Goal: Task Accomplishment & Management: Complete application form

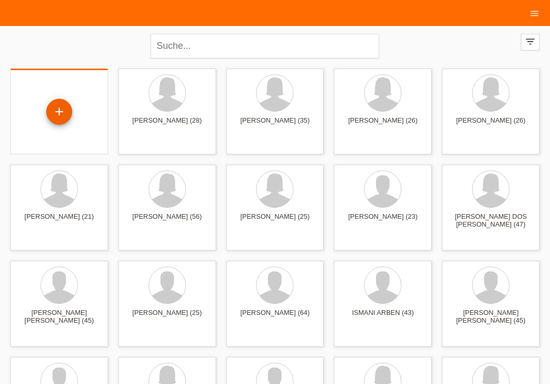
click at [60, 109] on div "+" at bounding box center [59, 112] width 25 height 18
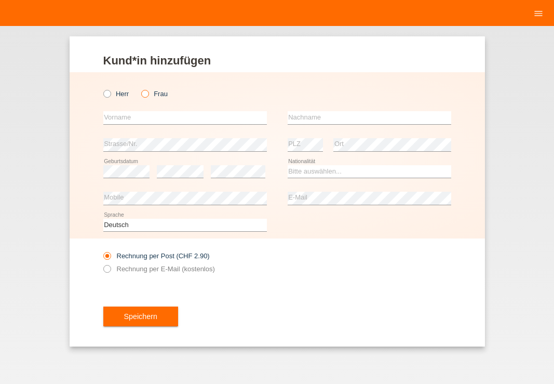
click at [140, 88] on icon at bounding box center [140, 88] width 0 height 0
click at [147, 93] on input "Frau" at bounding box center [144, 93] width 7 height 7
radio input "true"
click at [140, 117] on input "text" at bounding box center [185, 117] width 164 height 13
type input "Thalbia"
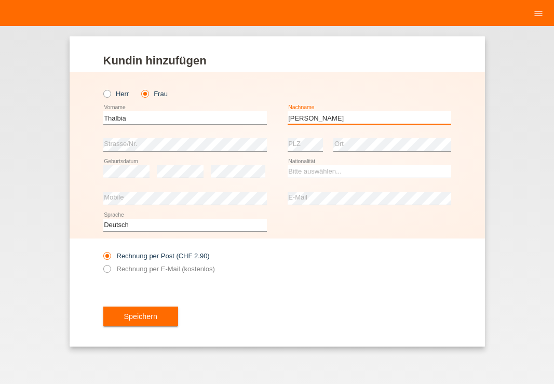
type input "[PERSON_NAME]"
drag, startPoint x: 287, startPoint y: 303, endPoint x: 310, endPoint y: 185, distance: 120.6
click at [287, 304] on div "Speichern" at bounding box center [277, 316] width 348 height 60
click at [321, 168] on select "Bitte auswählen... Schweiz Deutschland Liechtenstein Österreich ------------ Af…" at bounding box center [370, 171] width 164 height 12
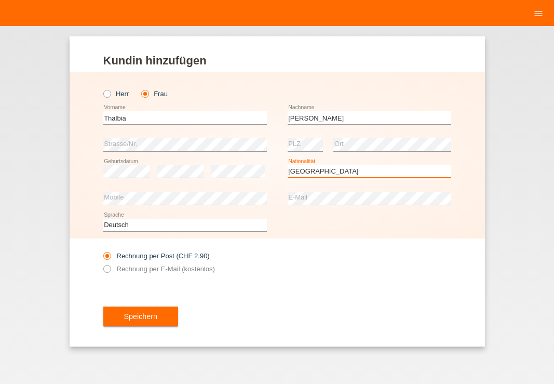
select select "PK"
click at [0, 0] on option "Pakistan" at bounding box center [0, 0] width 0 height 0
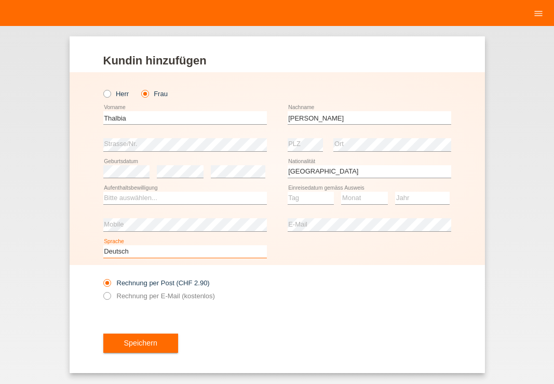
click at [257, 255] on select "Deutsch Français Italiano English" at bounding box center [185, 251] width 164 height 12
click at [186, 200] on select "Bitte auswählen... C B B - Flüchtlingsstatus Andere" at bounding box center [185, 198] width 164 height 12
select select "C"
click at [0, 0] on option "C" at bounding box center [0, 0] width 0 height 0
click at [398, 301] on div "Rechnung per Post (CHF 2.90) Rechnung per E-Mail (kostenlos)" at bounding box center [277, 289] width 348 height 48
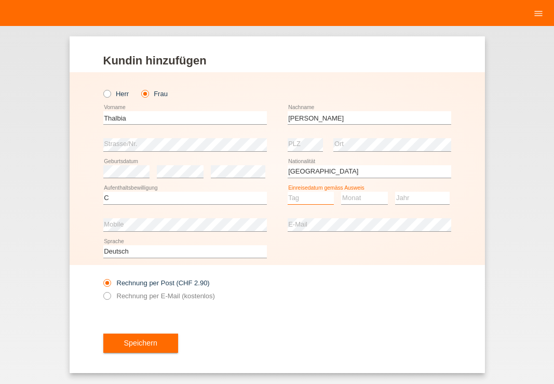
click at [316, 196] on select "Tag 01 02 03 04 05 06 07 08 09 10 11" at bounding box center [311, 198] width 47 height 12
select select "12"
select select "02"
select select "2013"
click at [397, 284] on div "Rechnung per Post (CHF 2.90) Rechnung per E-Mail (kostenlos)" at bounding box center [277, 289] width 348 height 48
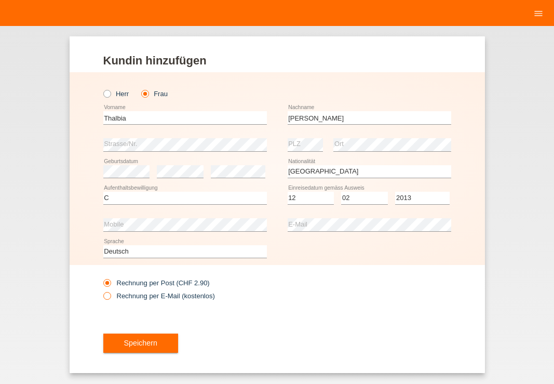
click at [101, 290] on icon at bounding box center [101, 290] width 0 height 0
click at [103, 297] on input "Rechnung per E-Mail (kostenlos)" at bounding box center [106, 298] width 7 height 13
radio input "true"
click at [52, 316] on div "Kund*in hinzufügen Kunde hinzufügen Kundin hinzufügen Herr Frau Thalbia error V…" at bounding box center [277, 205] width 554 height 358
click at [155, 345] on button "Speichern" at bounding box center [140, 344] width 75 height 20
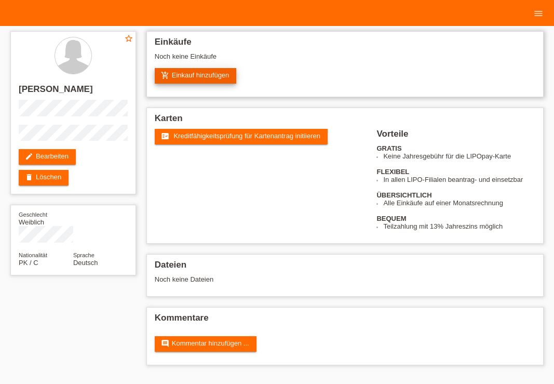
click at [201, 72] on link "add_shopping_cart Einkauf hinzufügen" at bounding box center [196, 76] width 82 height 16
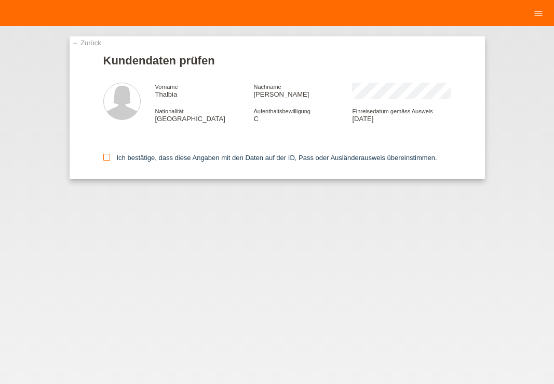
click at [105, 156] on icon at bounding box center [106, 157] width 7 height 7
click at [105, 156] on input "Ich bestätige, dass diese Angaben mit den Daten auf der ID, Pass oder Ausländer…" at bounding box center [106, 157] width 7 height 7
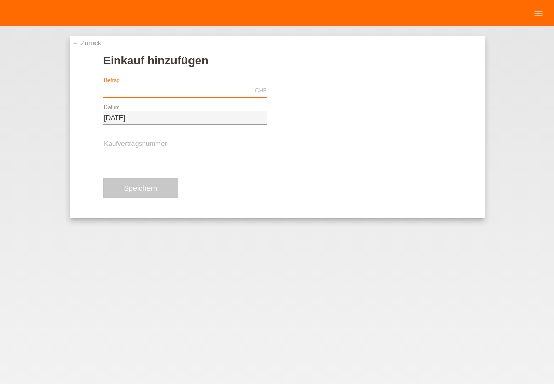
click at [209, 89] on input "text" at bounding box center [185, 90] width 164 height 13
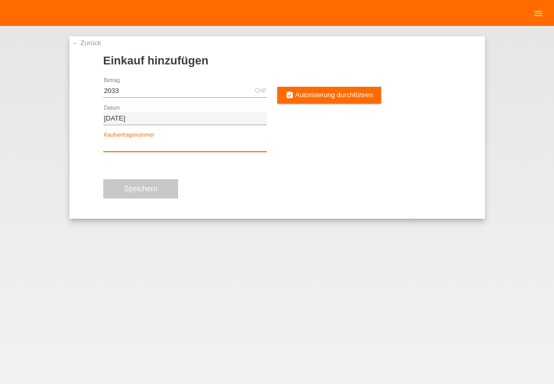
type input "2033.00"
type input "x"
type input "X"
type input "XN3RSV"
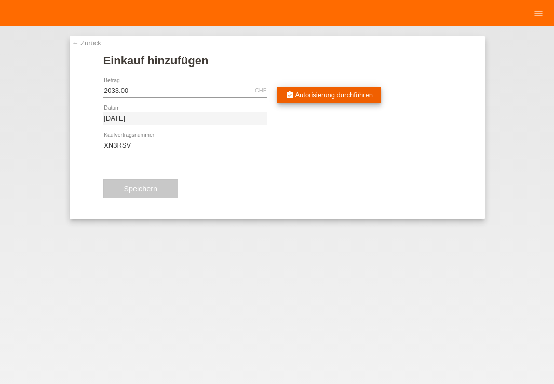
click at [324, 91] on span "Autorisierung durchführen" at bounding box center [334, 95] width 78 height 8
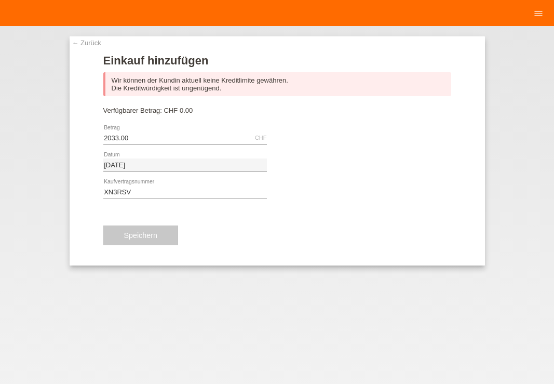
click at [72, 46] on link "← Zurück" at bounding box center [86, 43] width 29 height 8
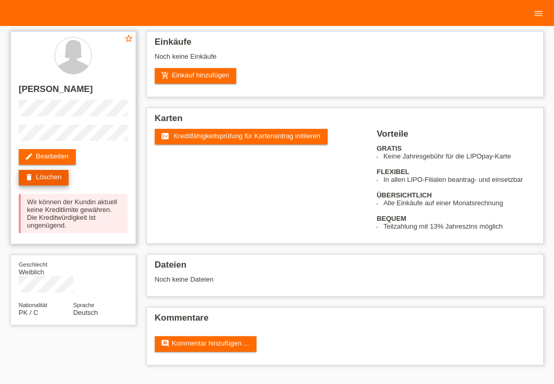
click at [45, 183] on link "delete Löschen" at bounding box center [44, 178] width 50 height 16
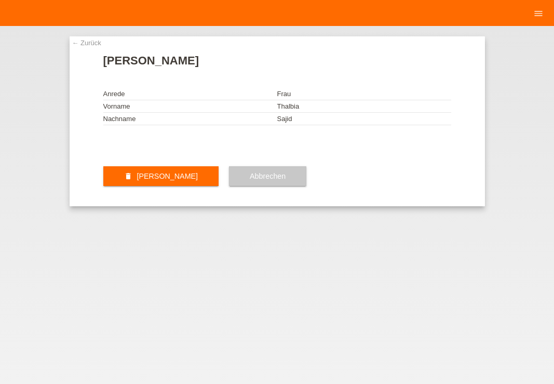
click at [317, 373] on div "← Zurück Kundin löschen Anrede Frau Vorname Thalbia Nachname [PERSON_NAME] dele…" at bounding box center [277, 205] width 554 height 358
click at [84, 46] on link "← Zurück" at bounding box center [86, 43] width 29 height 8
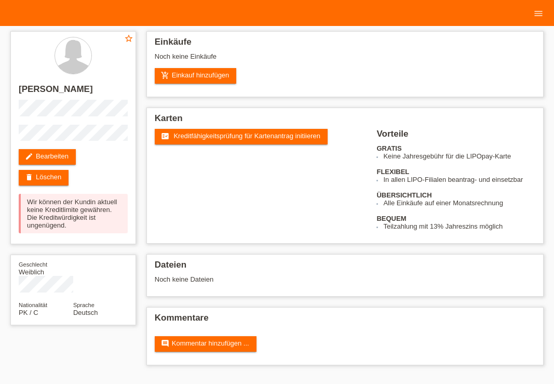
click at [89, 341] on div "star_border Thalbia Sajid edit Bearbeiten delete Löschen Wir können der Kundin …" at bounding box center [277, 201] width 544 height 350
click at [103, 331] on div "star_border Thalbia Sajid edit Bearbeiten delete Löschen Wir können der Kundin …" at bounding box center [277, 201] width 544 height 350
click at [53, 173] on link "delete Löschen" at bounding box center [44, 178] width 50 height 16
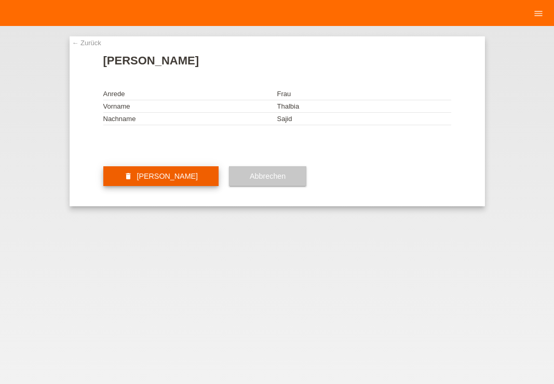
click at [197, 186] on button "delete [PERSON_NAME]" at bounding box center [161, 176] width 116 height 20
